Goal: Information Seeking & Learning: Learn about a topic

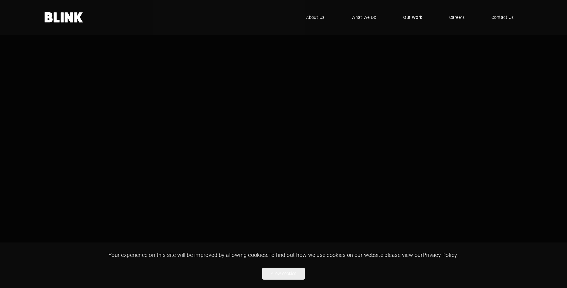
click at [408, 14] on span "Our Work" at bounding box center [412, 17] width 19 height 7
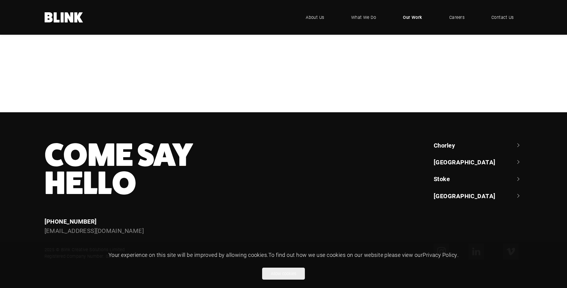
scroll to position [359, 0]
click at [349, 17] on link "What We Do" at bounding box center [363, 17] width 43 height 18
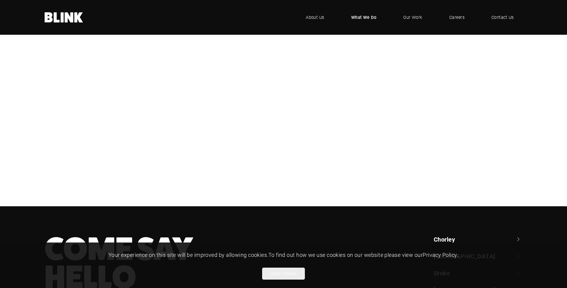
scroll to position [150, 0]
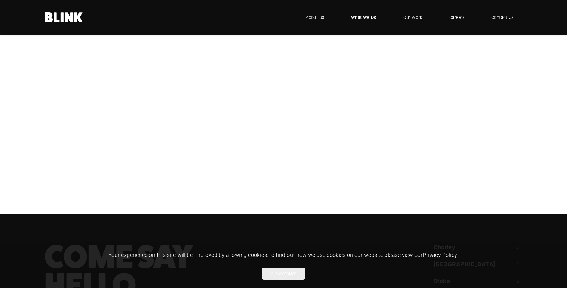
click at [0, 0] on div "CGI" at bounding box center [0, 0] width 0 height 0
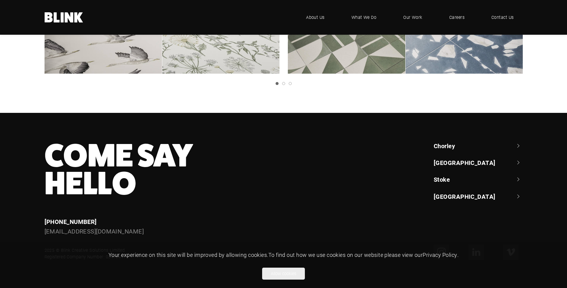
scroll to position [1167, 0]
